Goal: Task Accomplishment & Management: Manage account settings

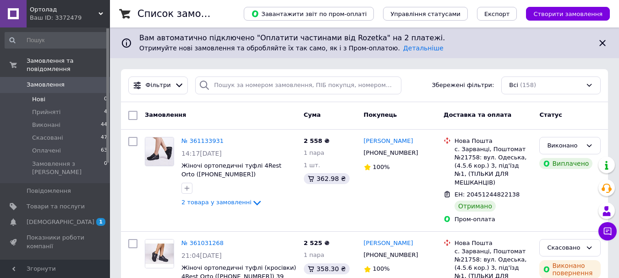
click at [43, 95] on span "Нові" at bounding box center [38, 99] width 13 height 8
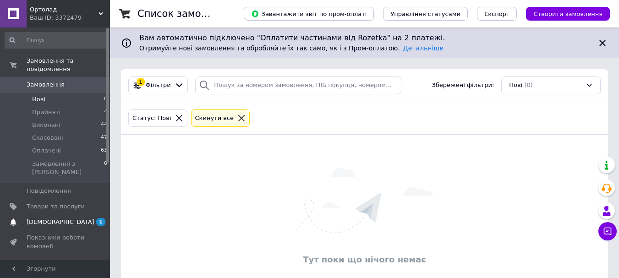
click at [53, 218] on span "[DEMOGRAPHIC_DATA]" at bounding box center [61, 222] width 68 height 8
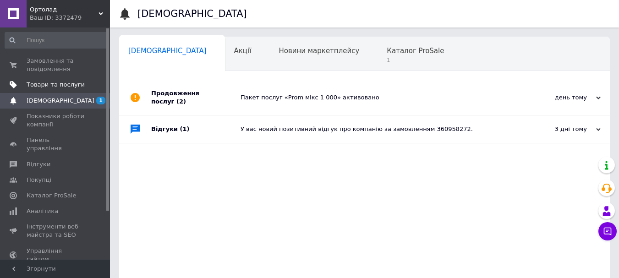
click at [55, 78] on link "Товари та послуги" at bounding box center [56, 85] width 113 height 16
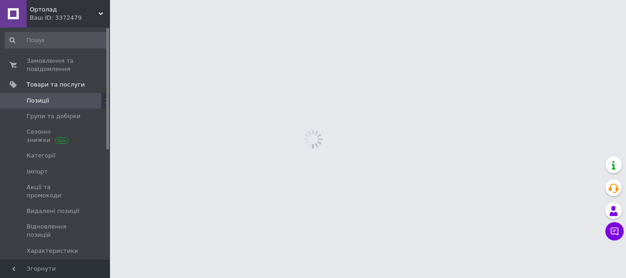
click at [45, 102] on span "Позиції" at bounding box center [38, 101] width 22 height 8
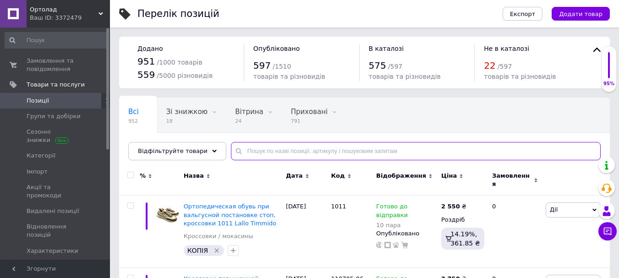
click at [237, 147] on input "text" at bounding box center [416, 151] width 370 height 18
type input "06-578"
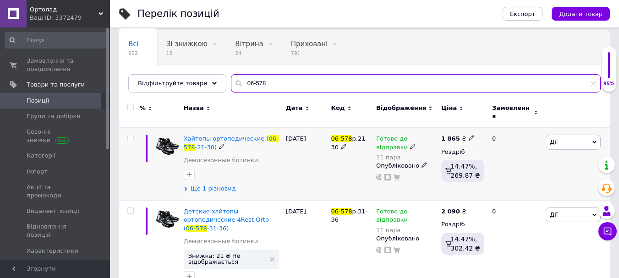
scroll to position [88, 0]
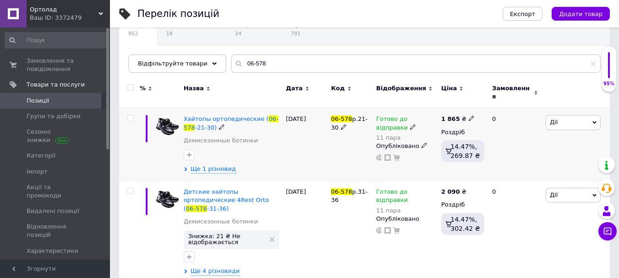
click at [561, 121] on span "Дії" at bounding box center [573, 122] width 55 height 15
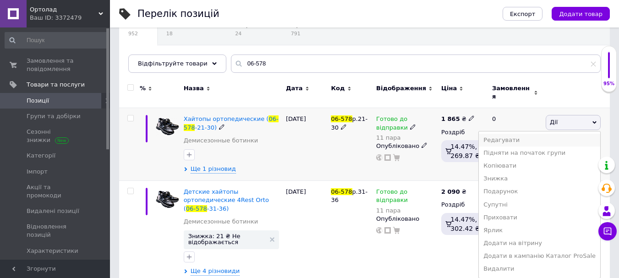
click at [517, 134] on li "Редагувати" at bounding box center [539, 140] width 121 height 13
